Goal: Obtain resource: Download file/media

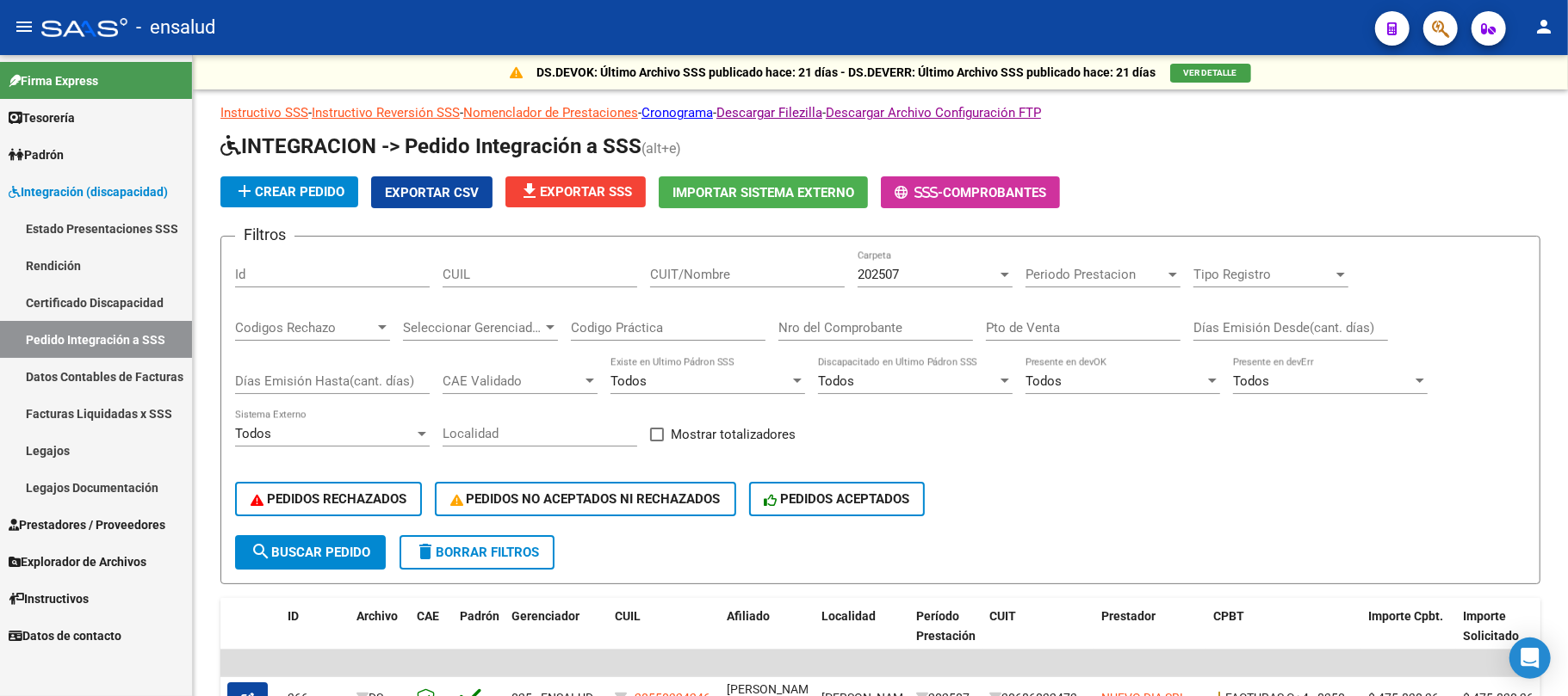
scroll to position [459, 0]
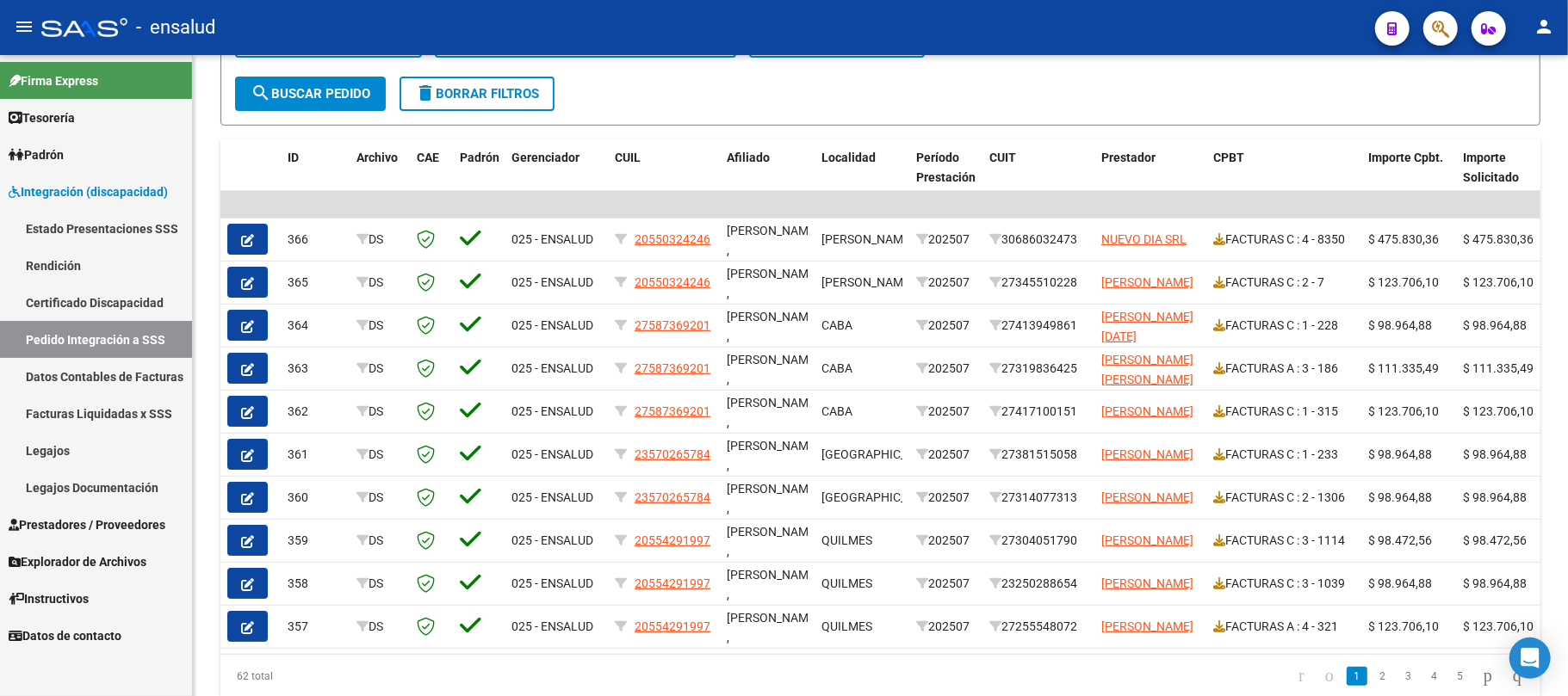
click at [108, 219] on link "Estado Presentaciones SSS" at bounding box center [96, 229] width 192 height 37
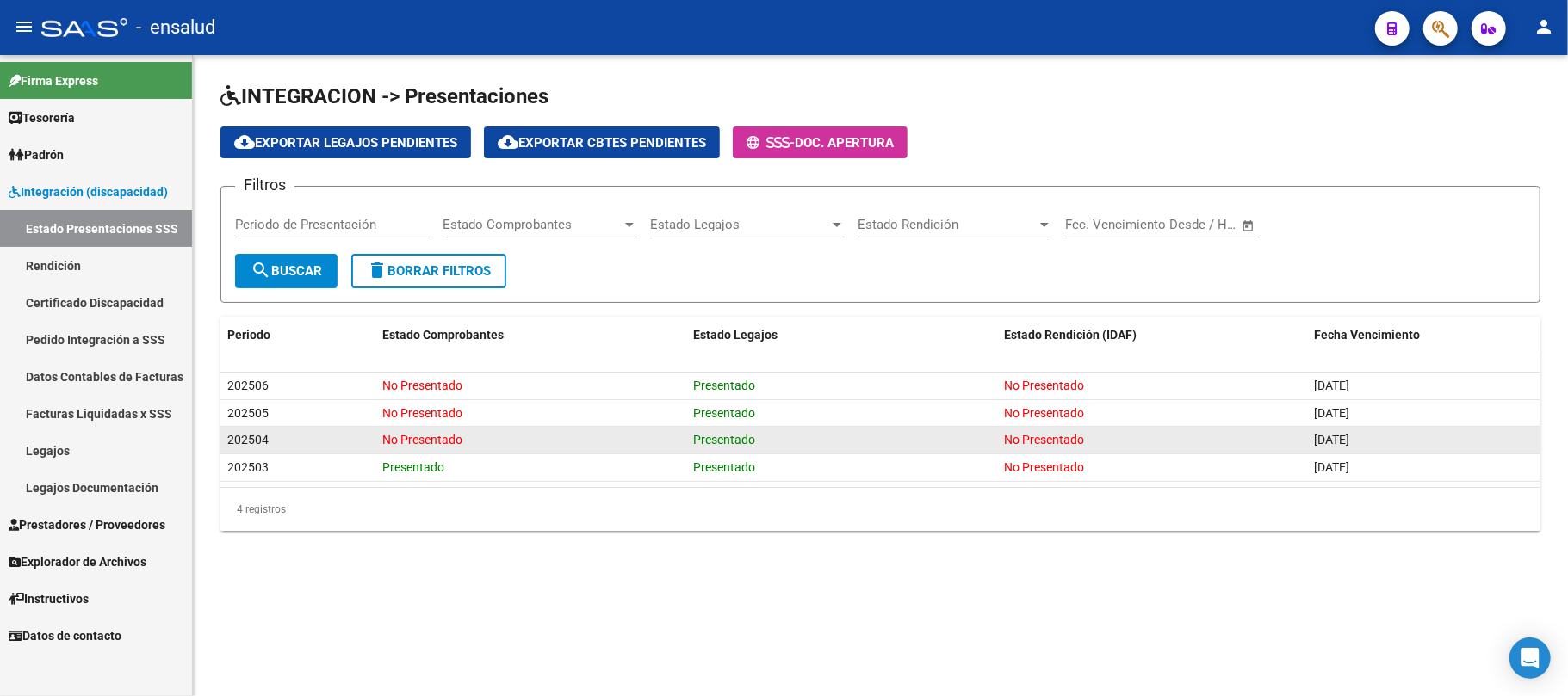
click at [0, 210] on link "Estado Presentaciones SSS" at bounding box center [96, 229] width 192 height 37
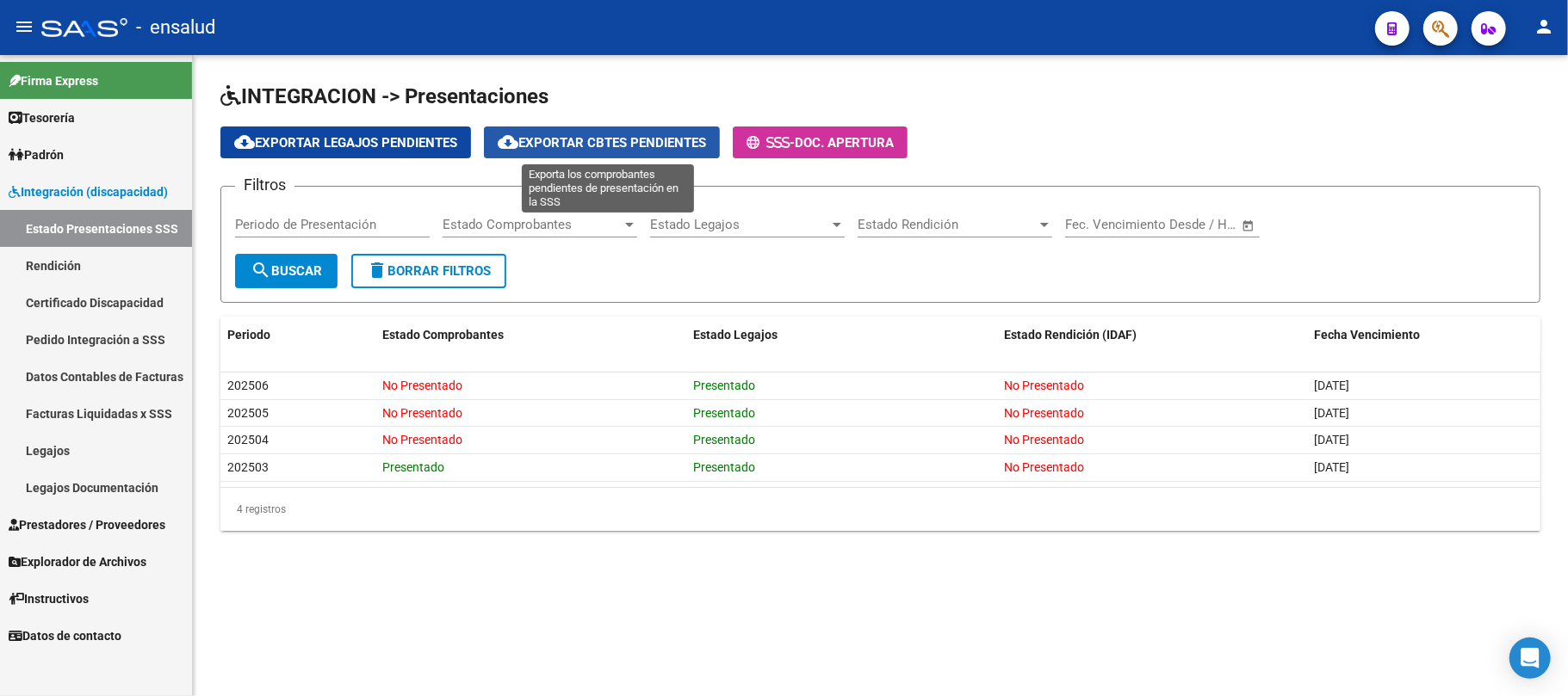
click at [602, 142] on span "cloud_download Exportar Cbtes Pendientes" at bounding box center [602, 142] width 209 height 16
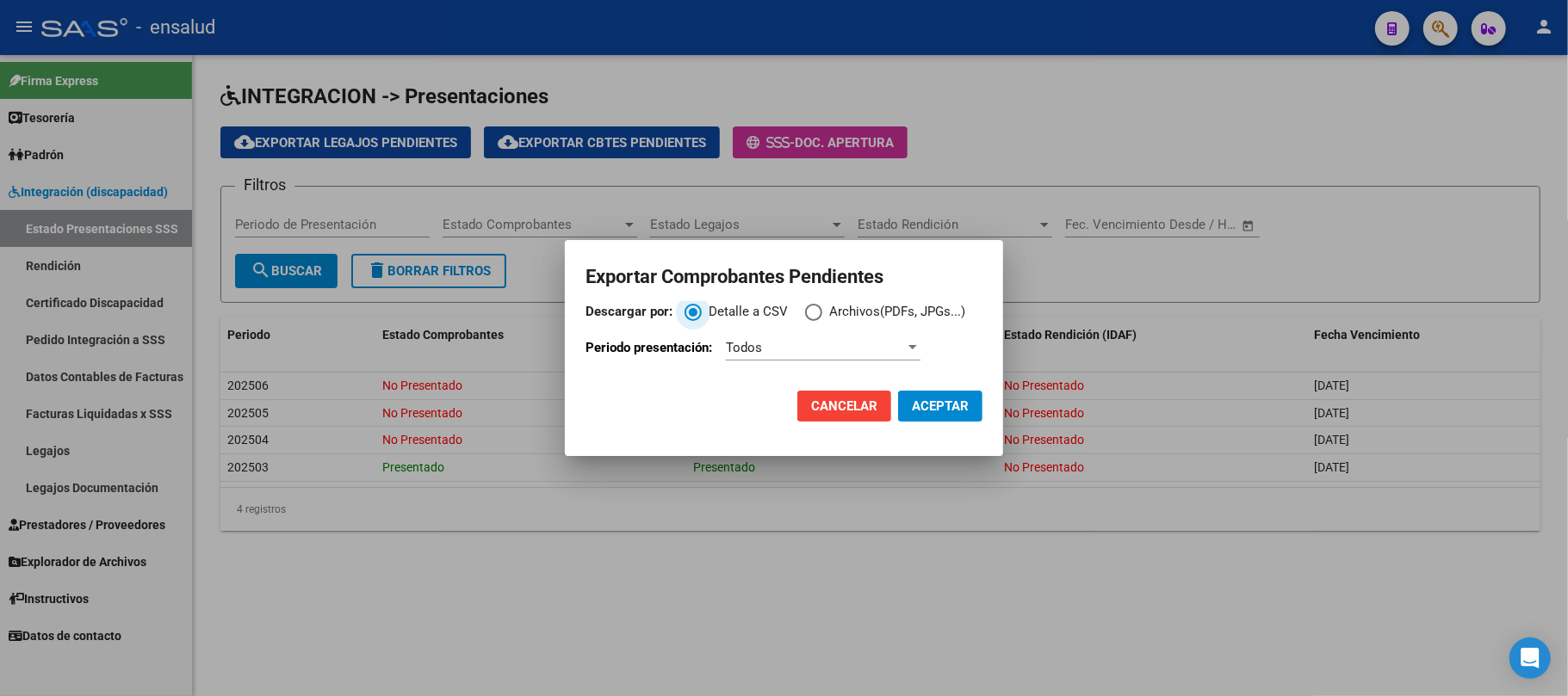
click at [865, 346] on div "Todos" at bounding box center [815, 347] width 179 height 16
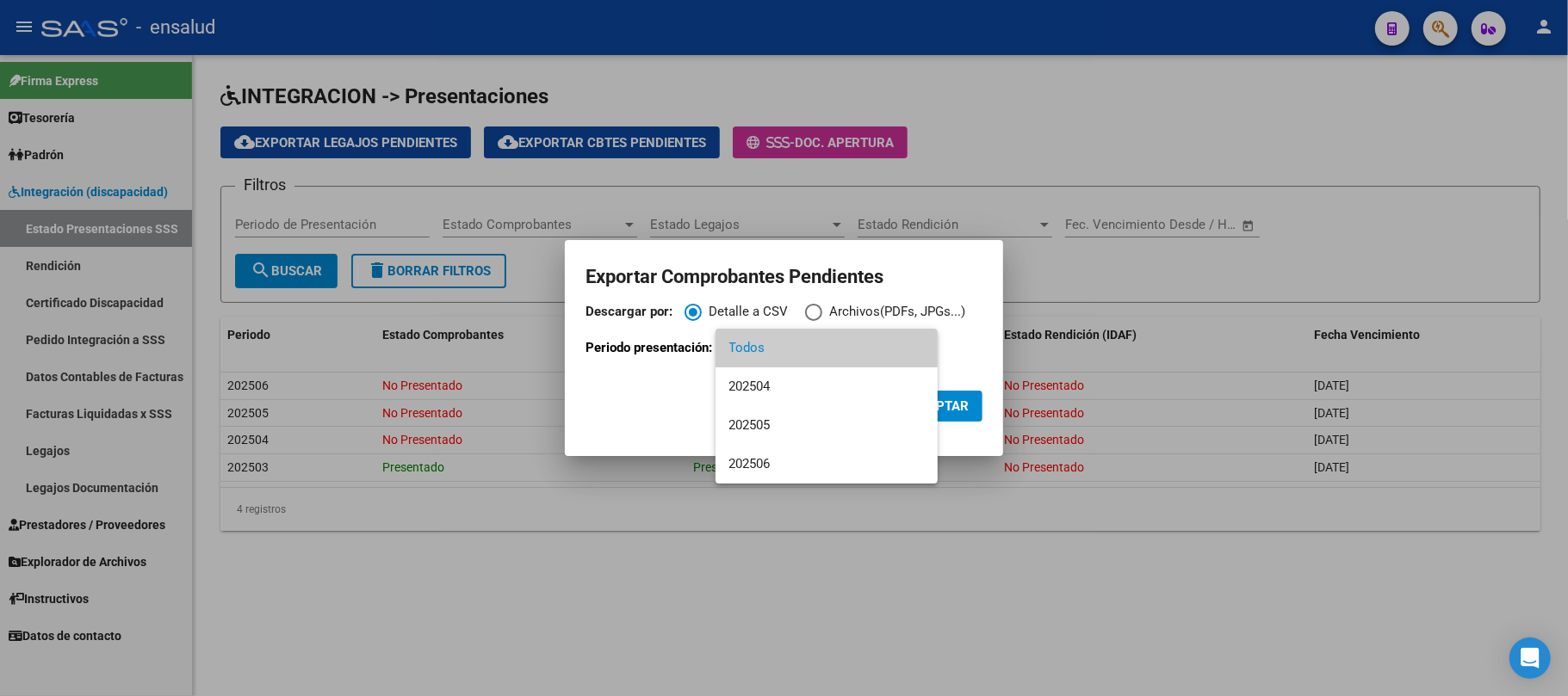
click at [961, 334] on div at bounding box center [784, 348] width 1568 height 696
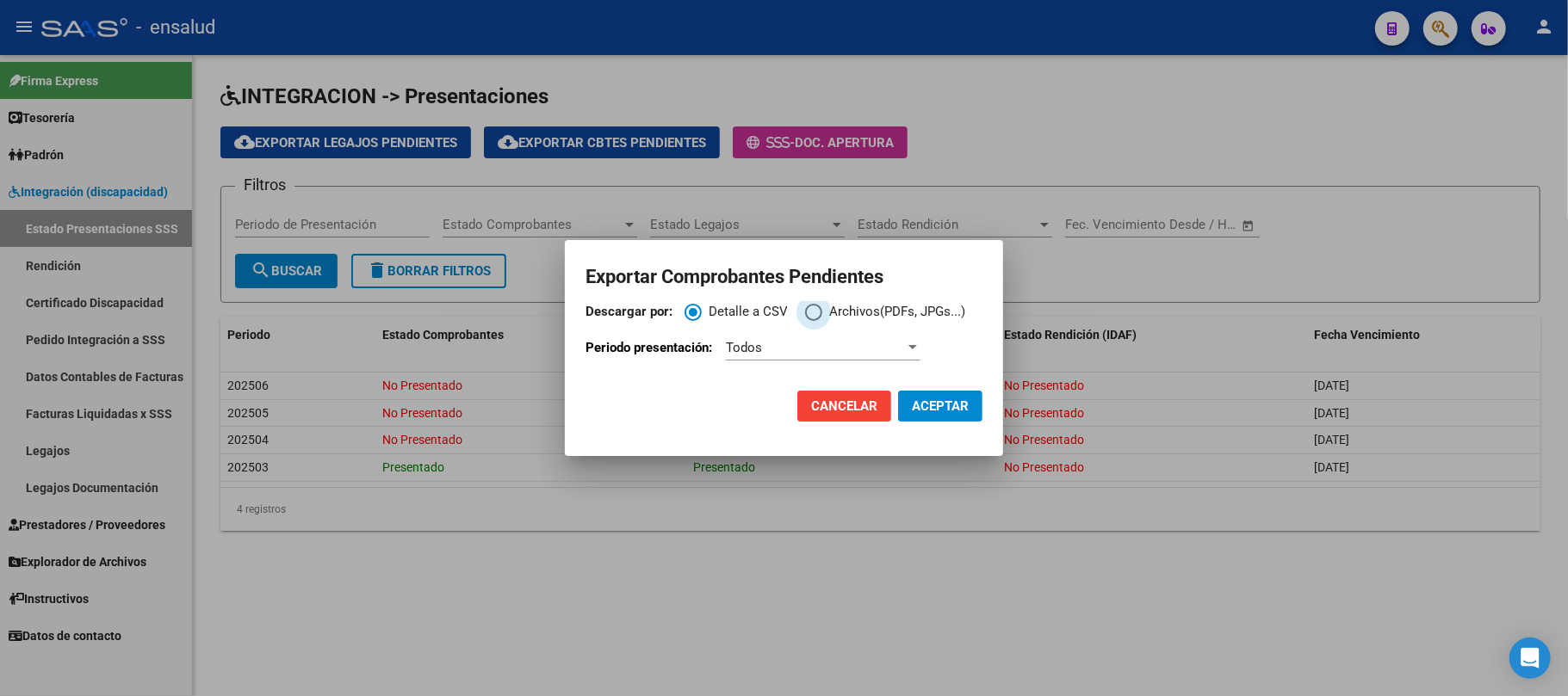
click at [810, 312] on span "Descargar por:" at bounding box center [814, 312] width 17 height 17
click at [810, 312] on input "Archivos(PDFs, JPGs...)" at bounding box center [814, 312] width 17 height 17
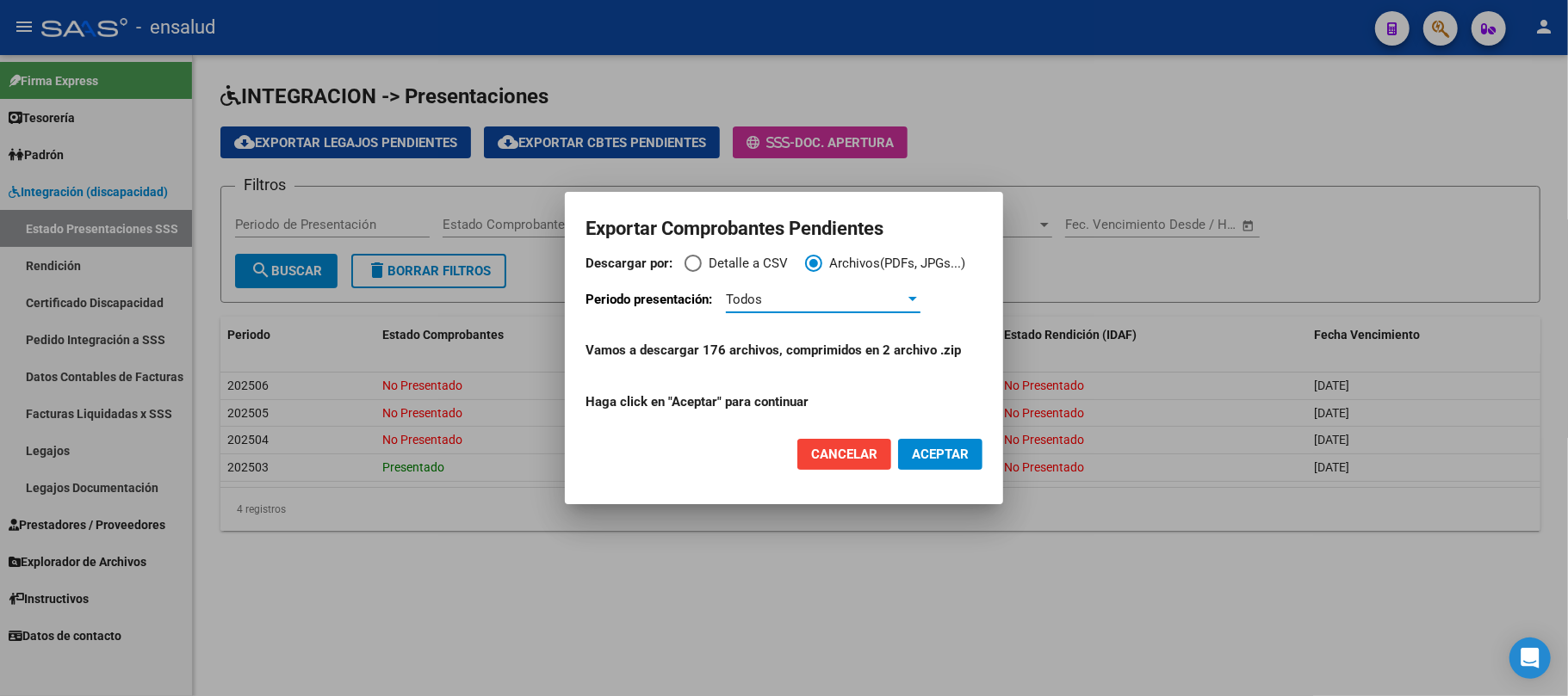
click at [824, 300] on div "Todos" at bounding box center [815, 299] width 179 height 16
